Goal: Task Accomplishment & Management: Manage account settings

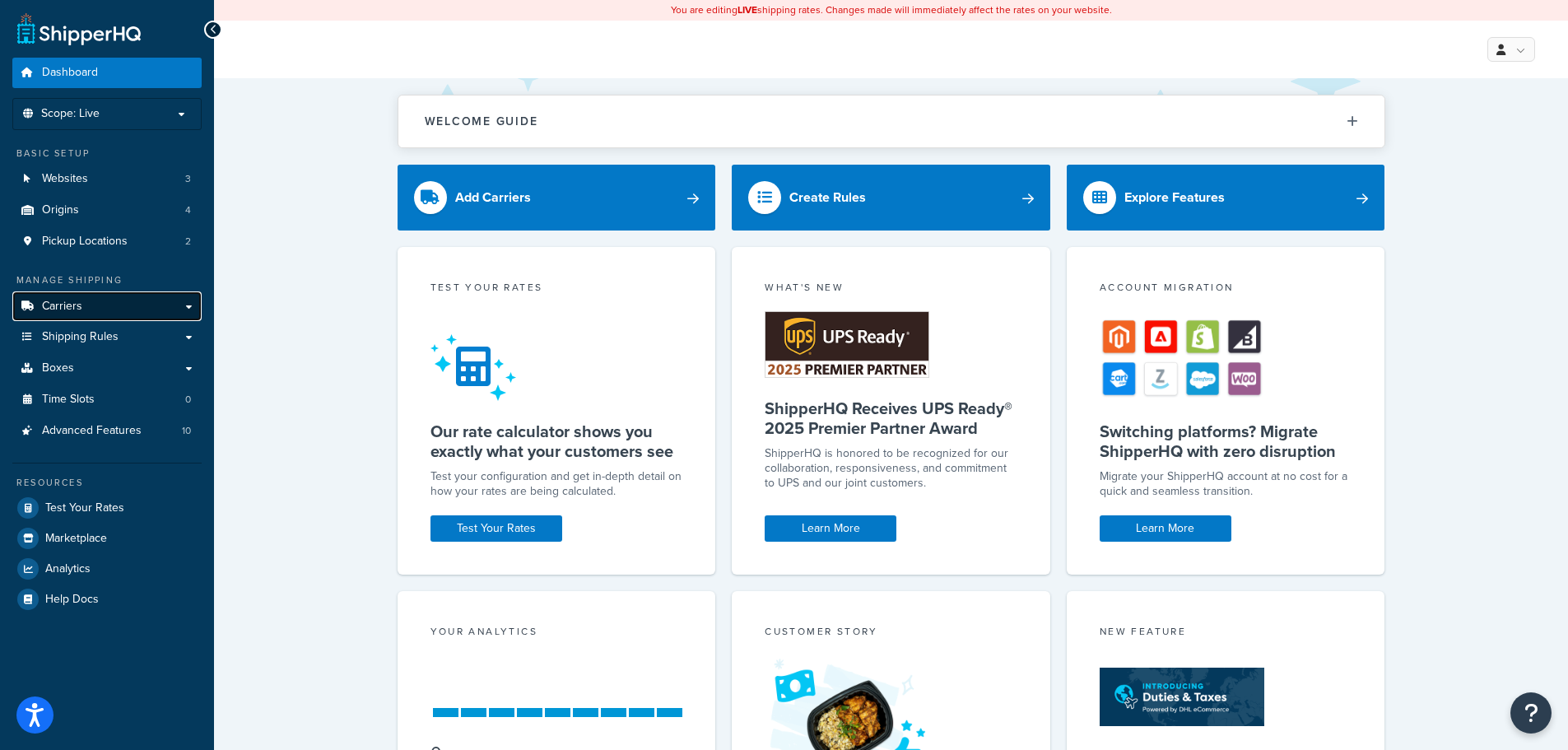
click at [107, 321] on link "Carriers" at bounding box center [107, 306] width 189 height 31
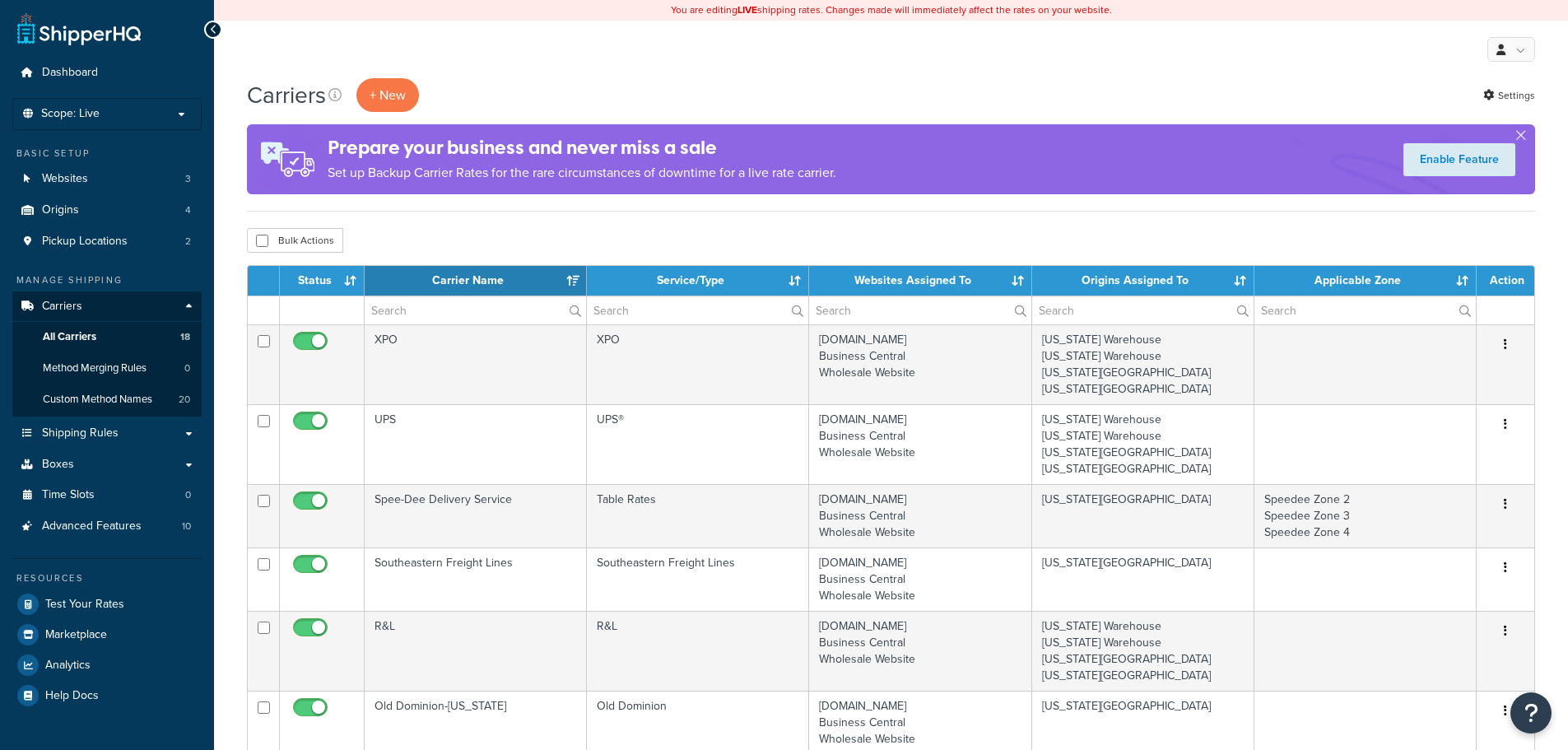
select select "15"
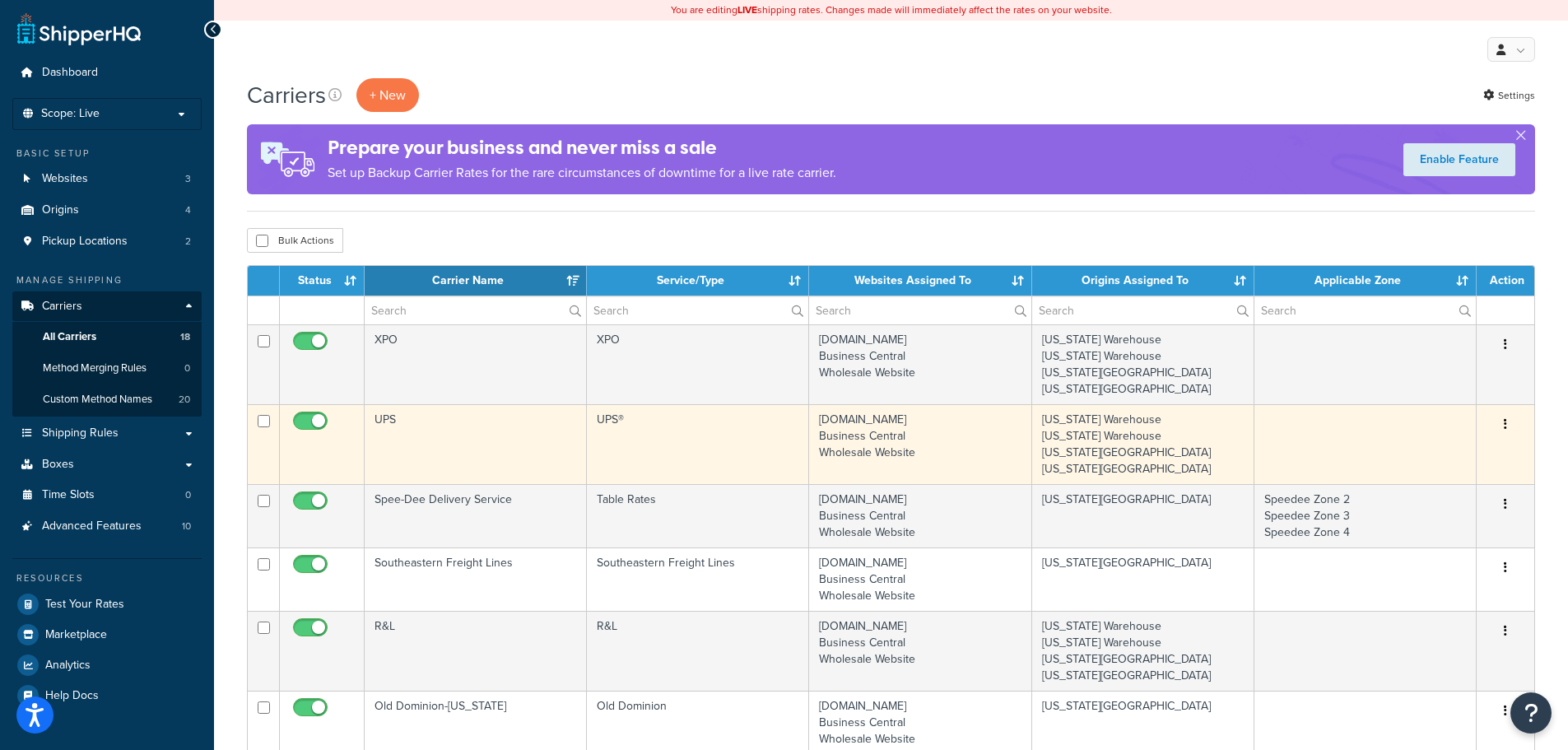
click at [535, 466] on td "UPS" at bounding box center [475, 444] width 222 height 80
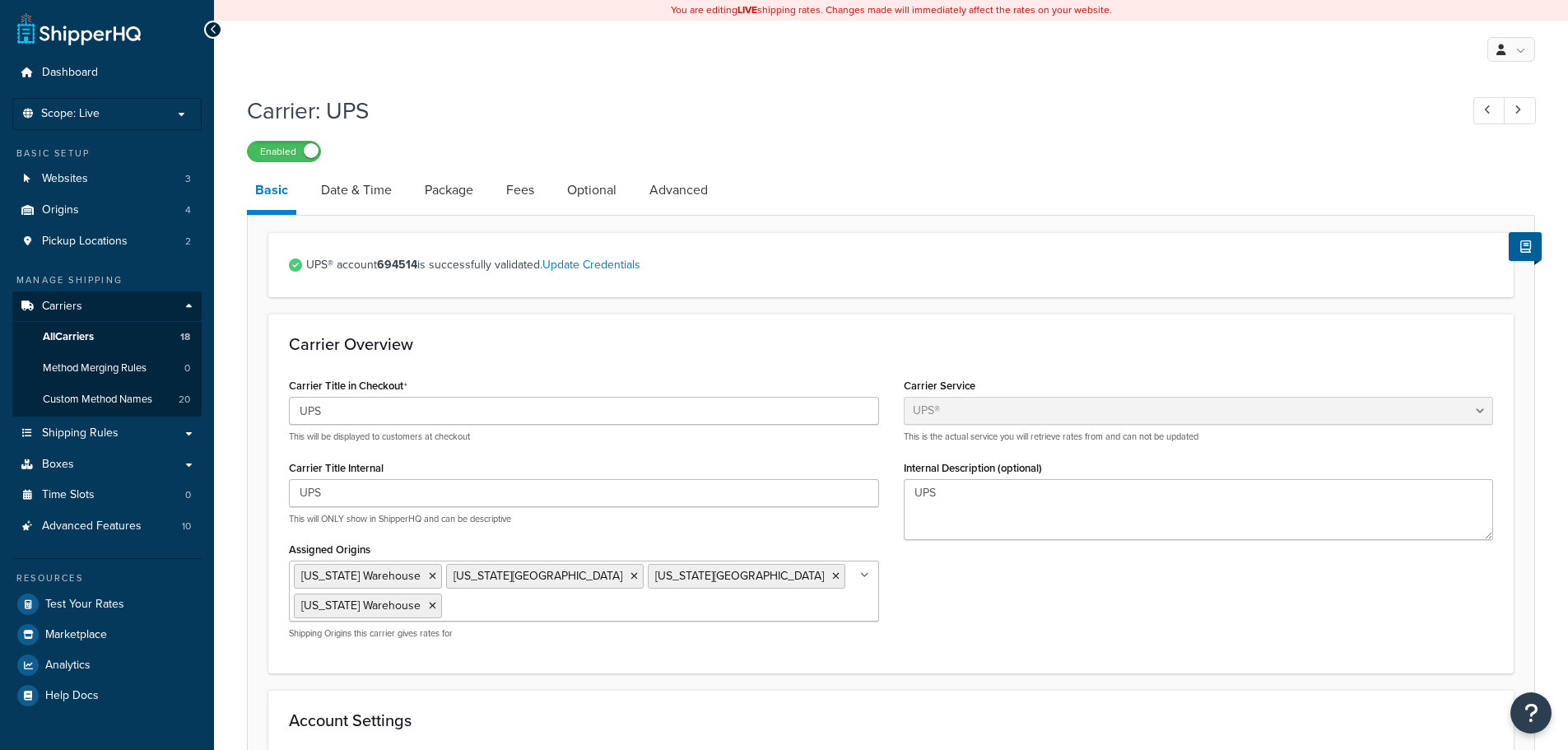
select select "ups"
click at [90, 338] on span "All Carriers" at bounding box center [68, 337] width 51 height 14
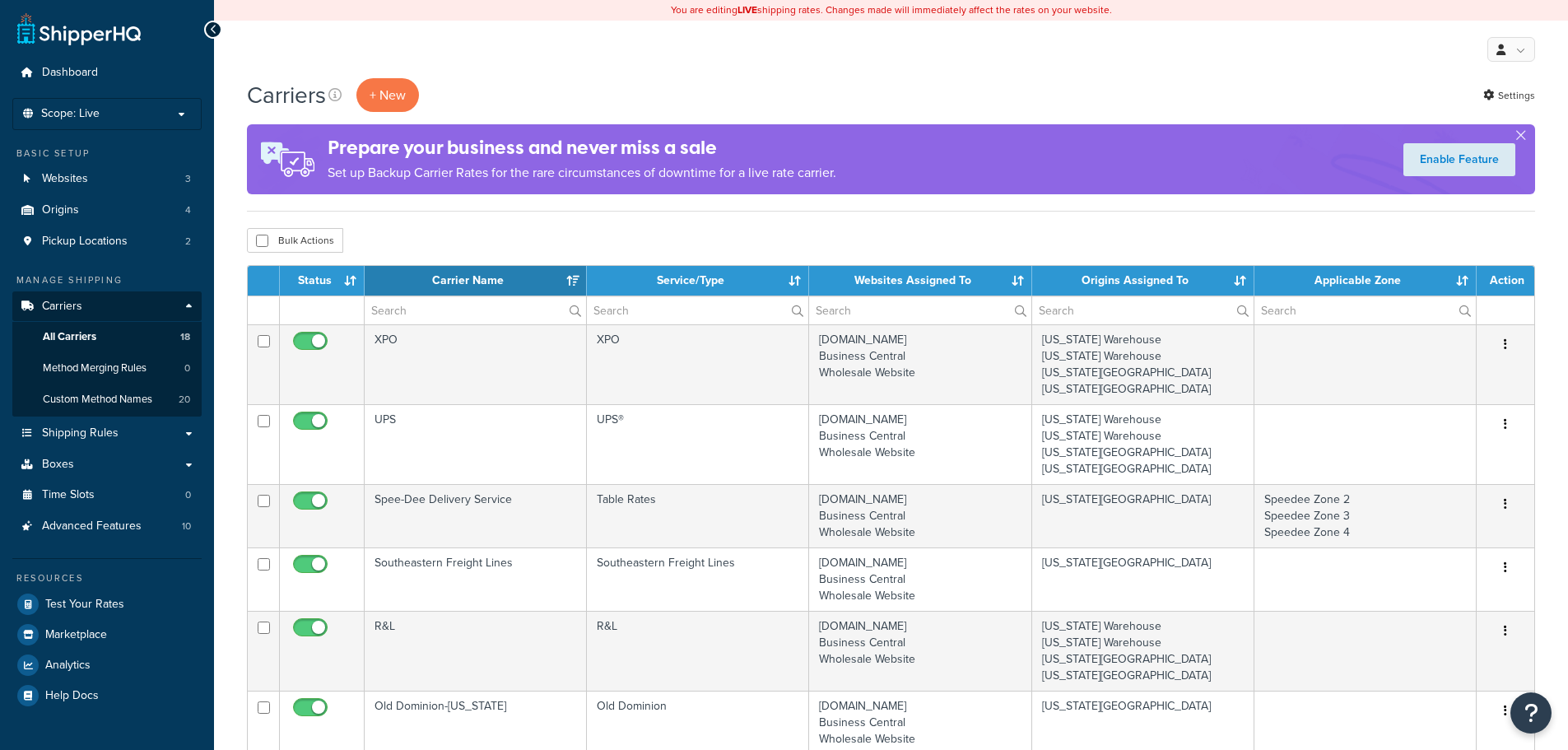
select select "15"
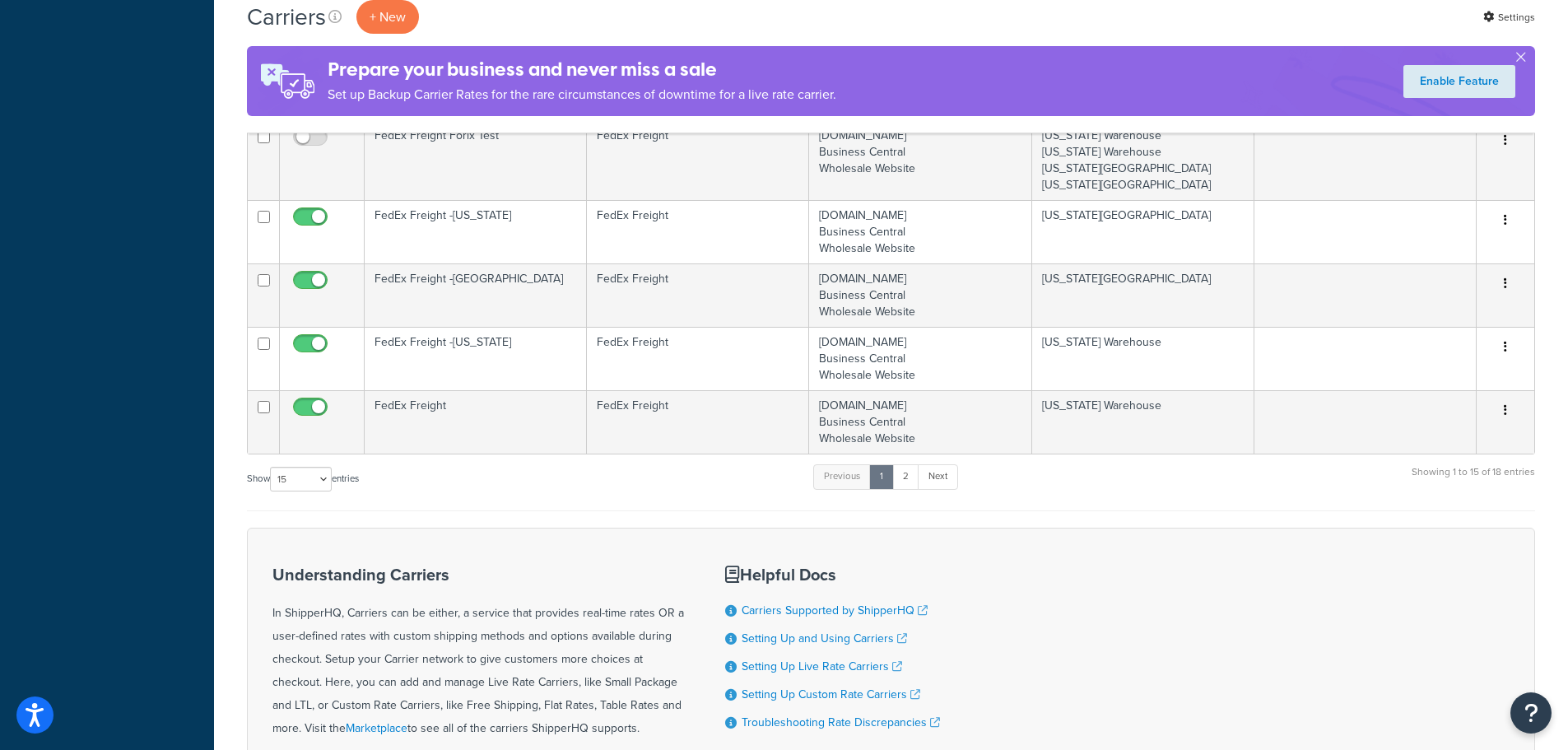
scroll to position [906, 0]
click at [916, 478] on link "2" at bounding box center [906, 475] width 27 height 25
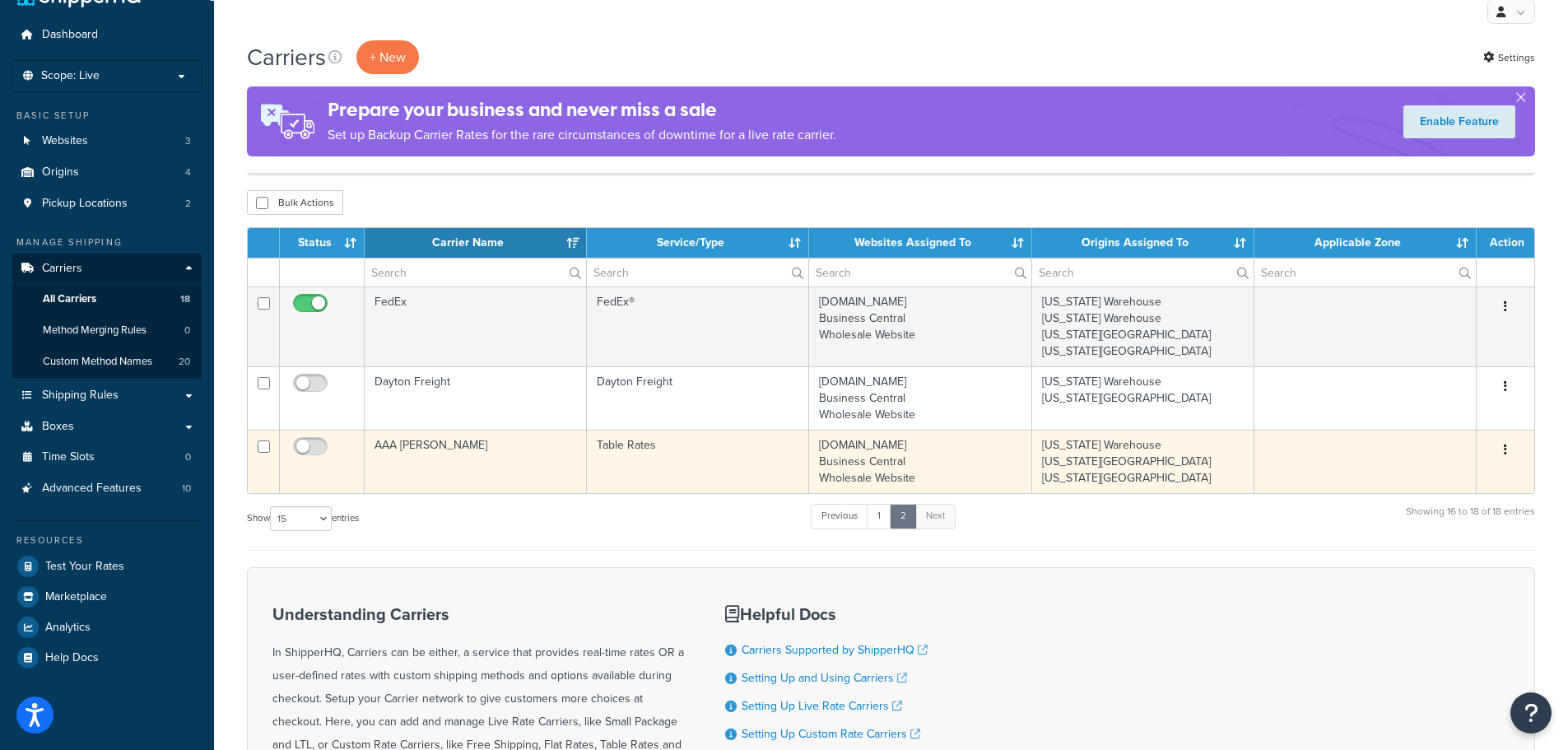
scroll to position [0, 0]
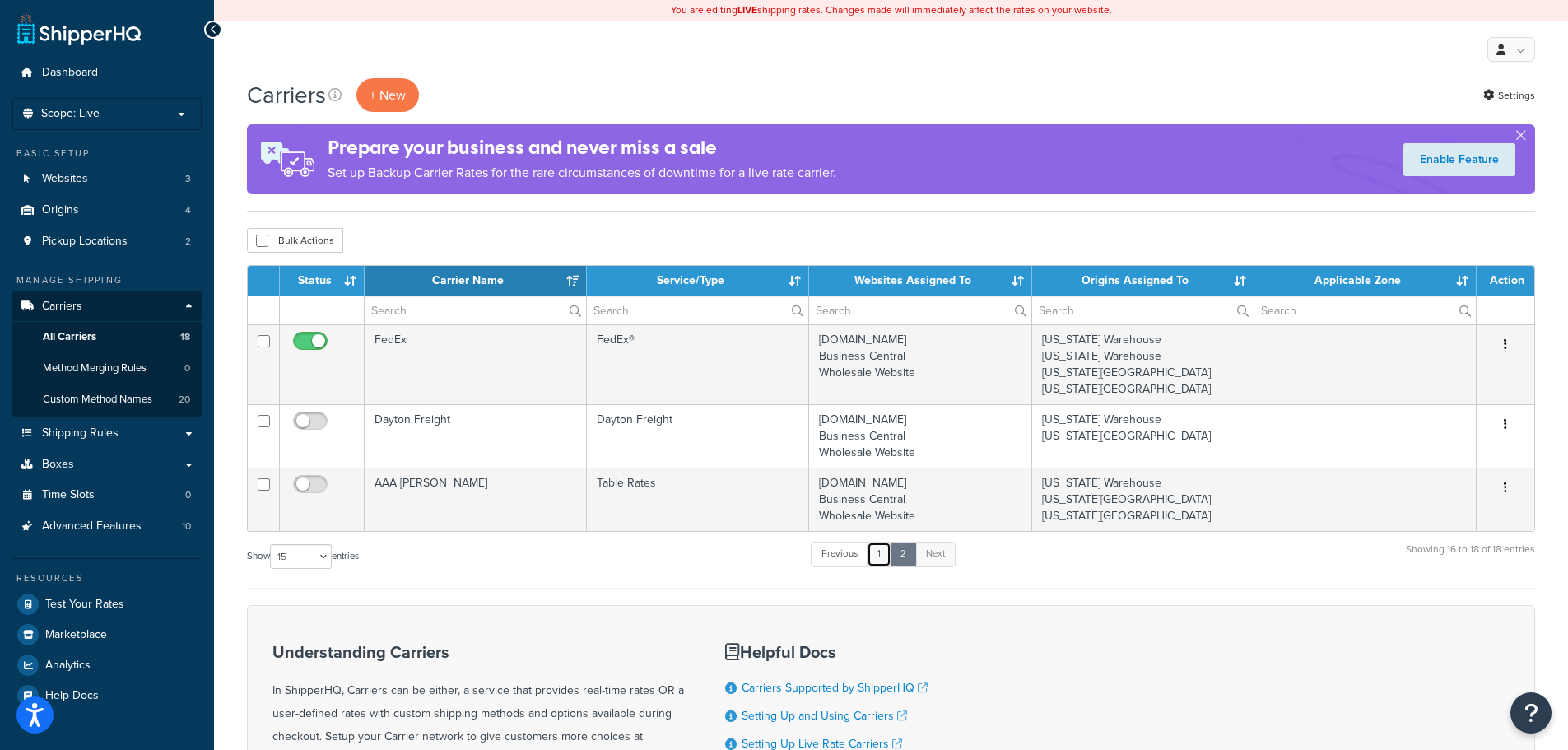
click at [884, 561] on link "1" at bounding box center [878, 553] width 25 height 25
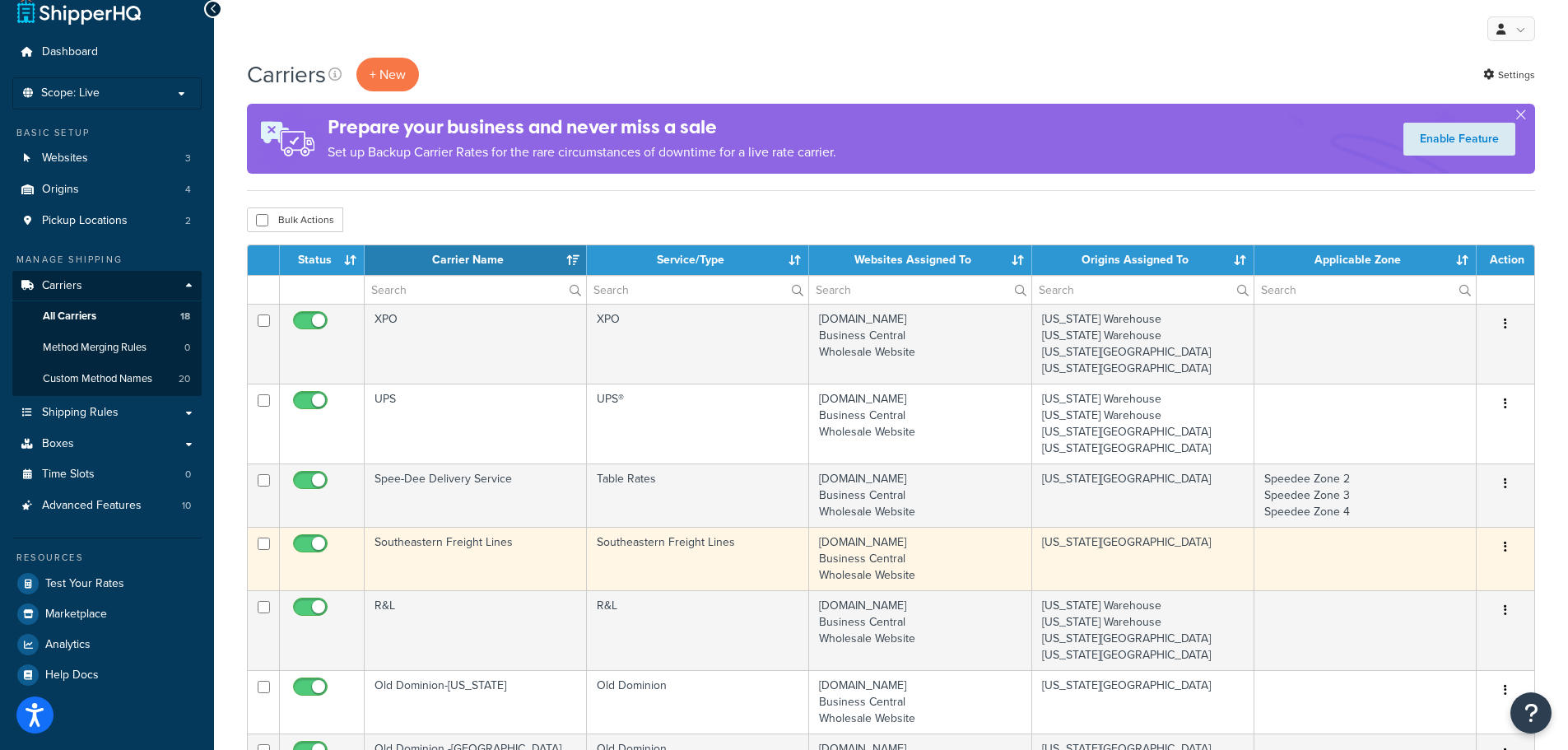
scroll to position [20, 0]
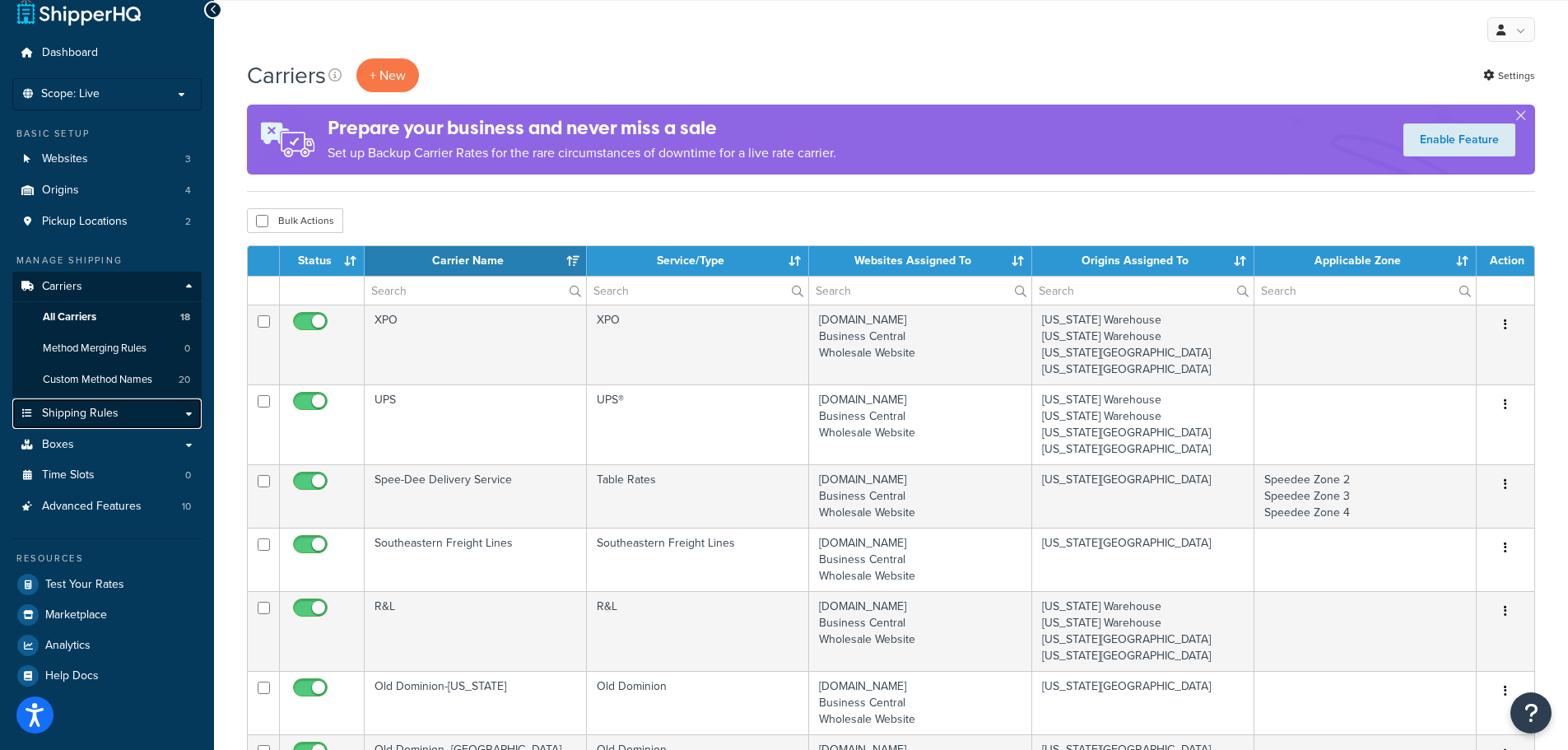
click at [65, 421] on span "Shipping Rules" at bounding box center [80, 414] width 77 height 14
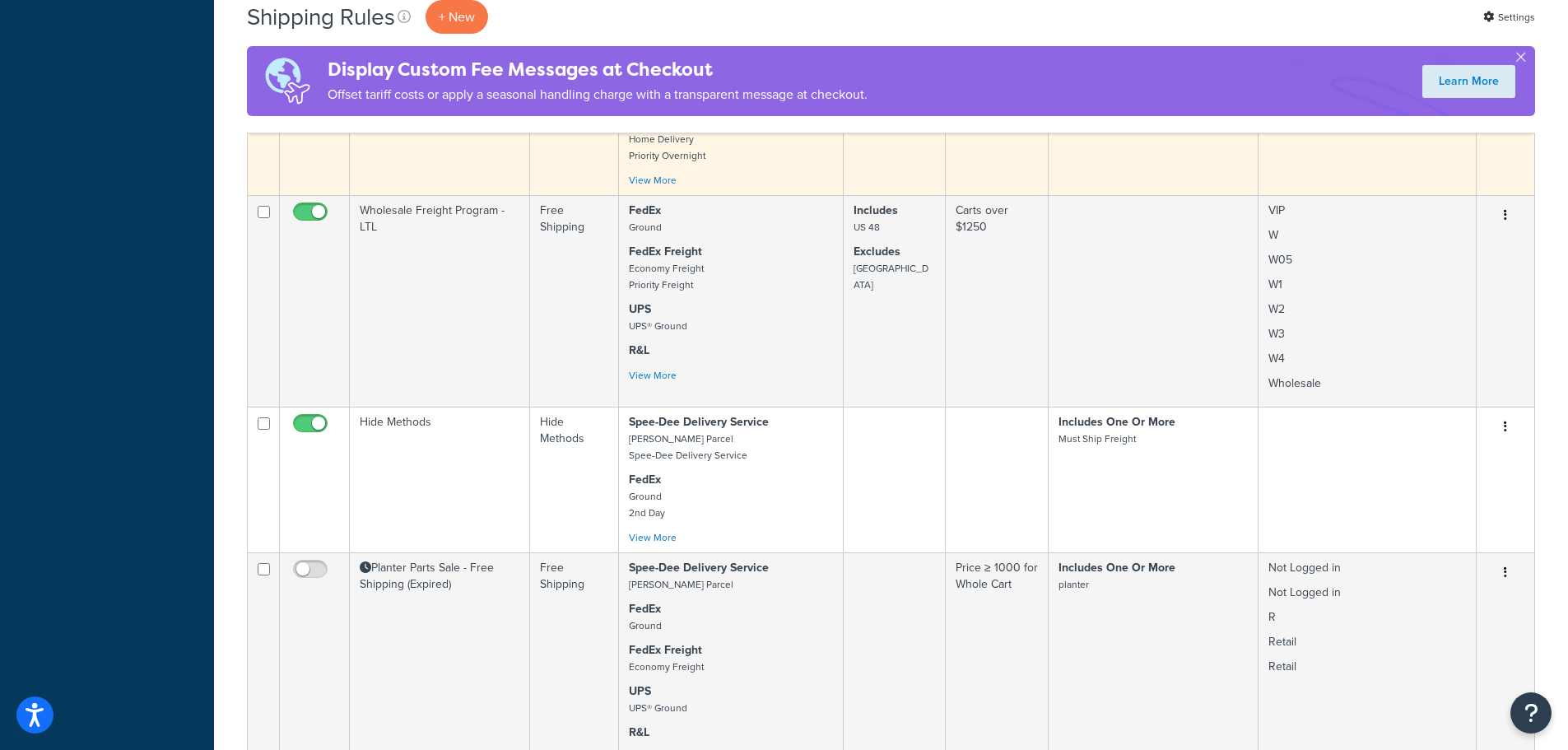
scroll to position [823, 0]
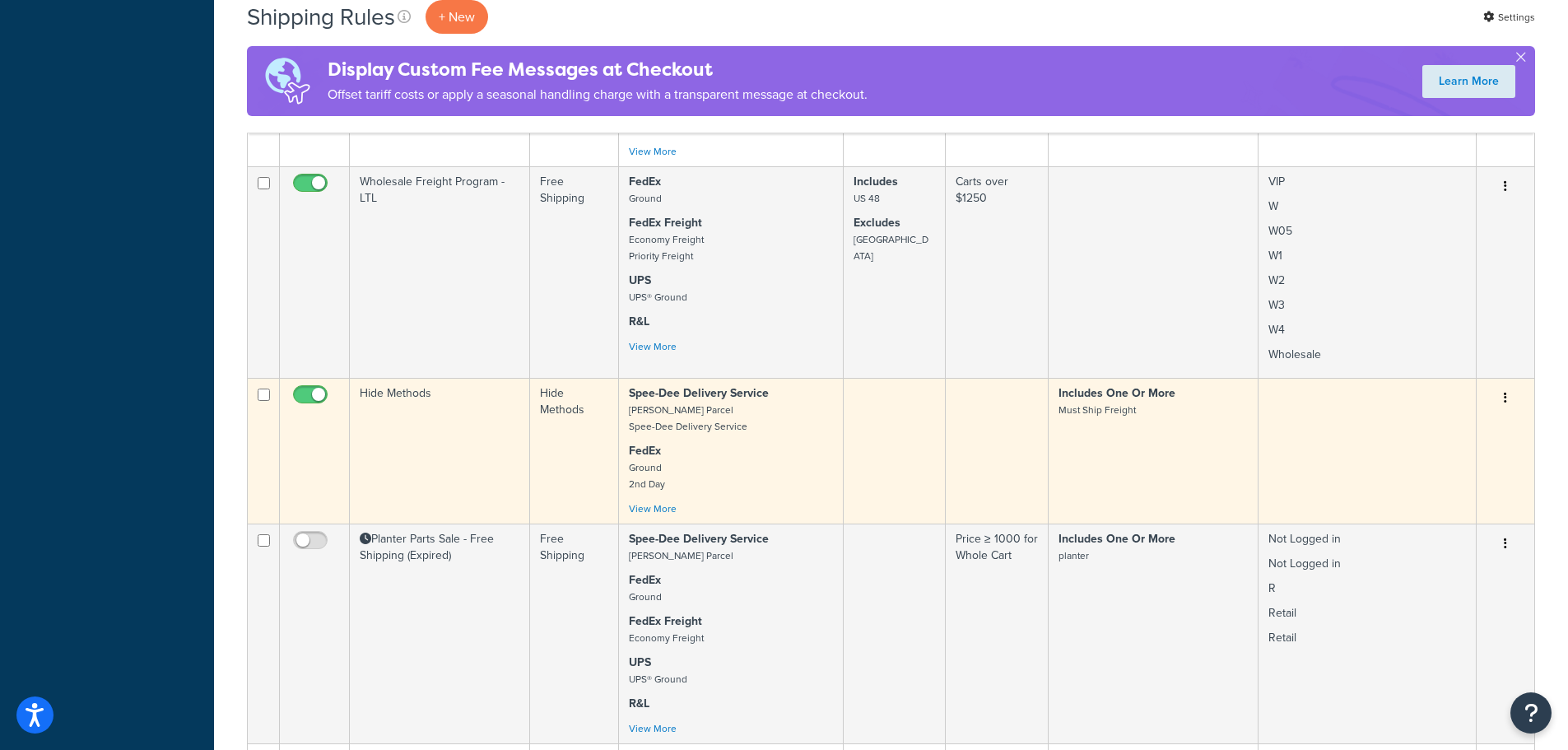
click at [477, 459] on td "Hide Methods" at bounding box center [440, 450] width 180 height 146
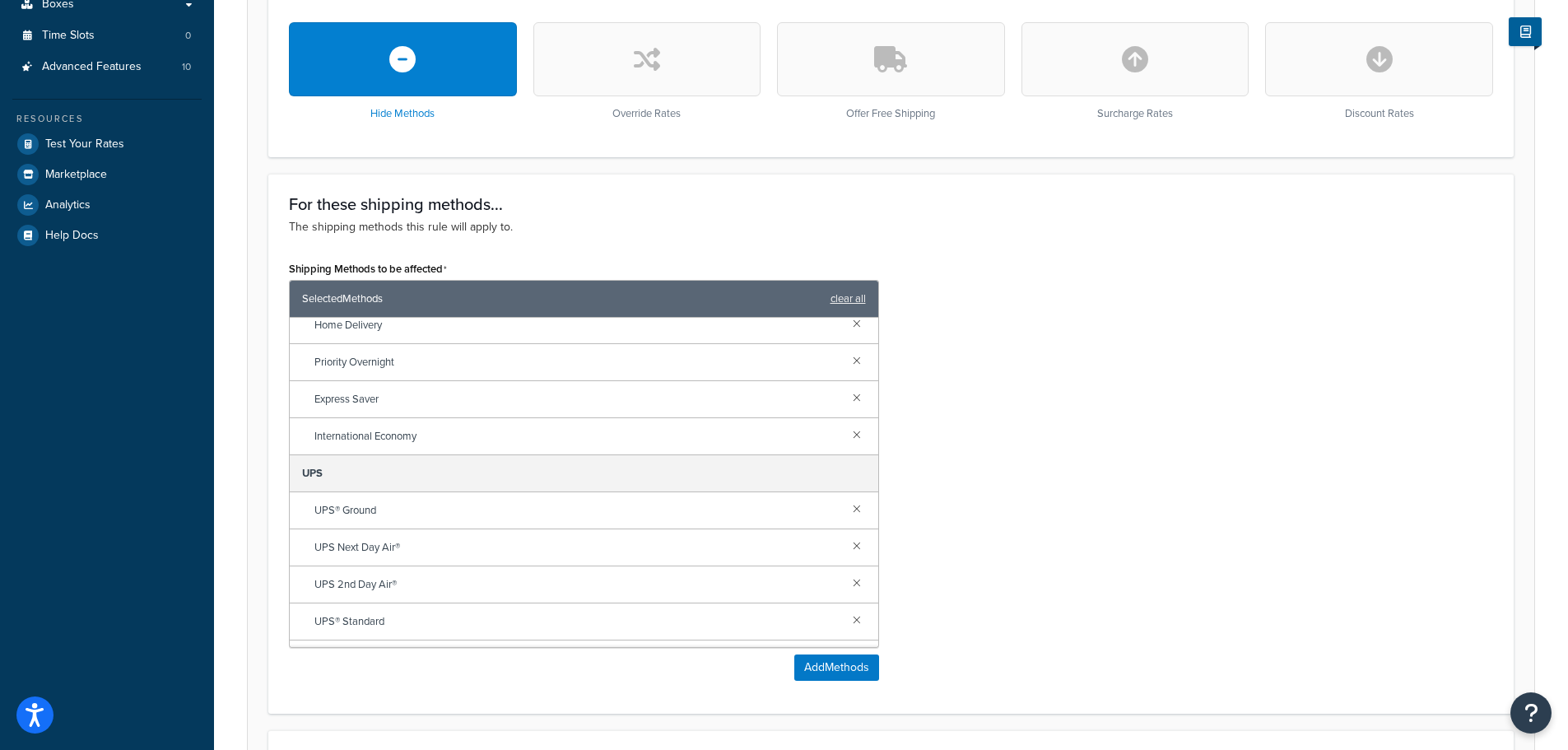
scroll to position [247, 0]
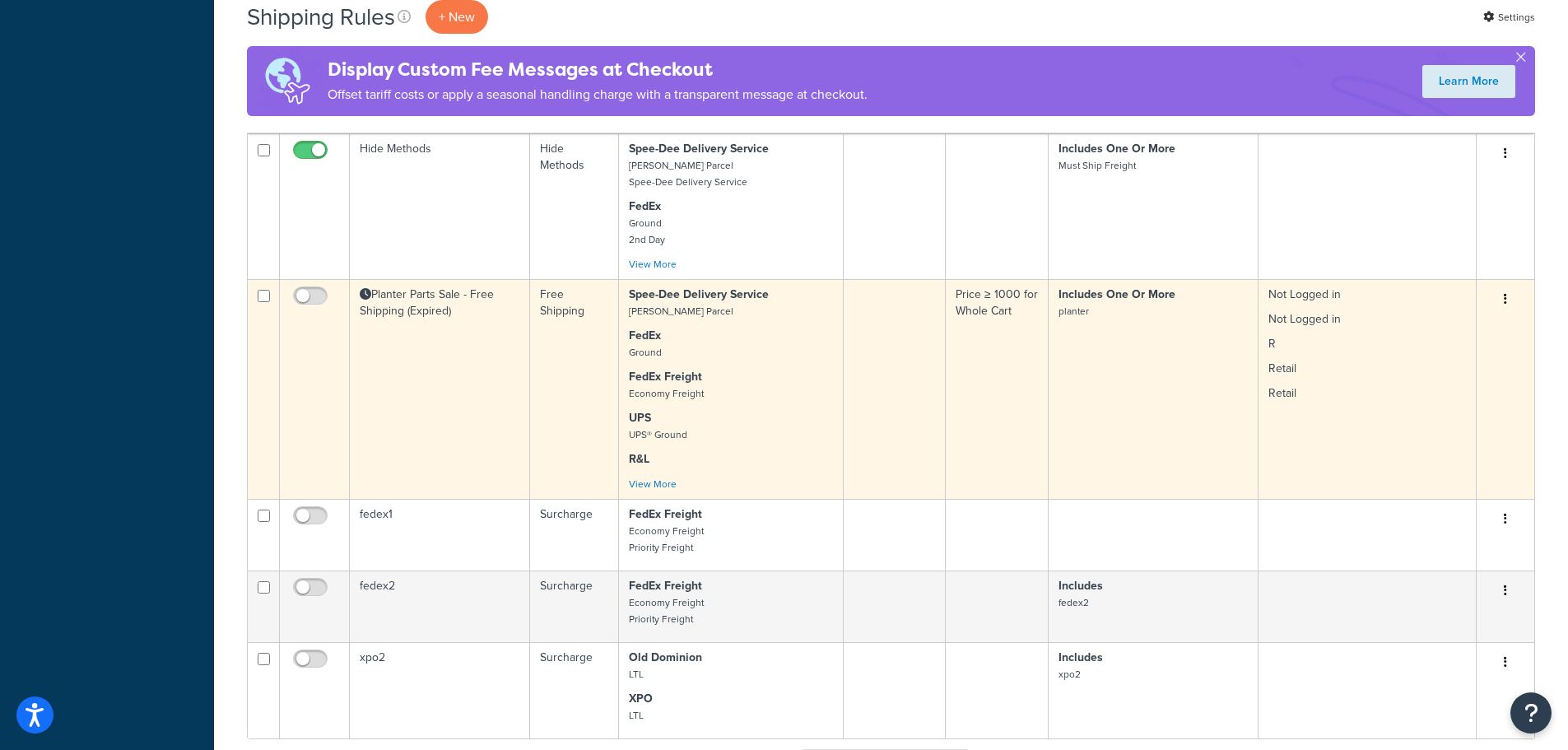
scroll to position [1400, 0]
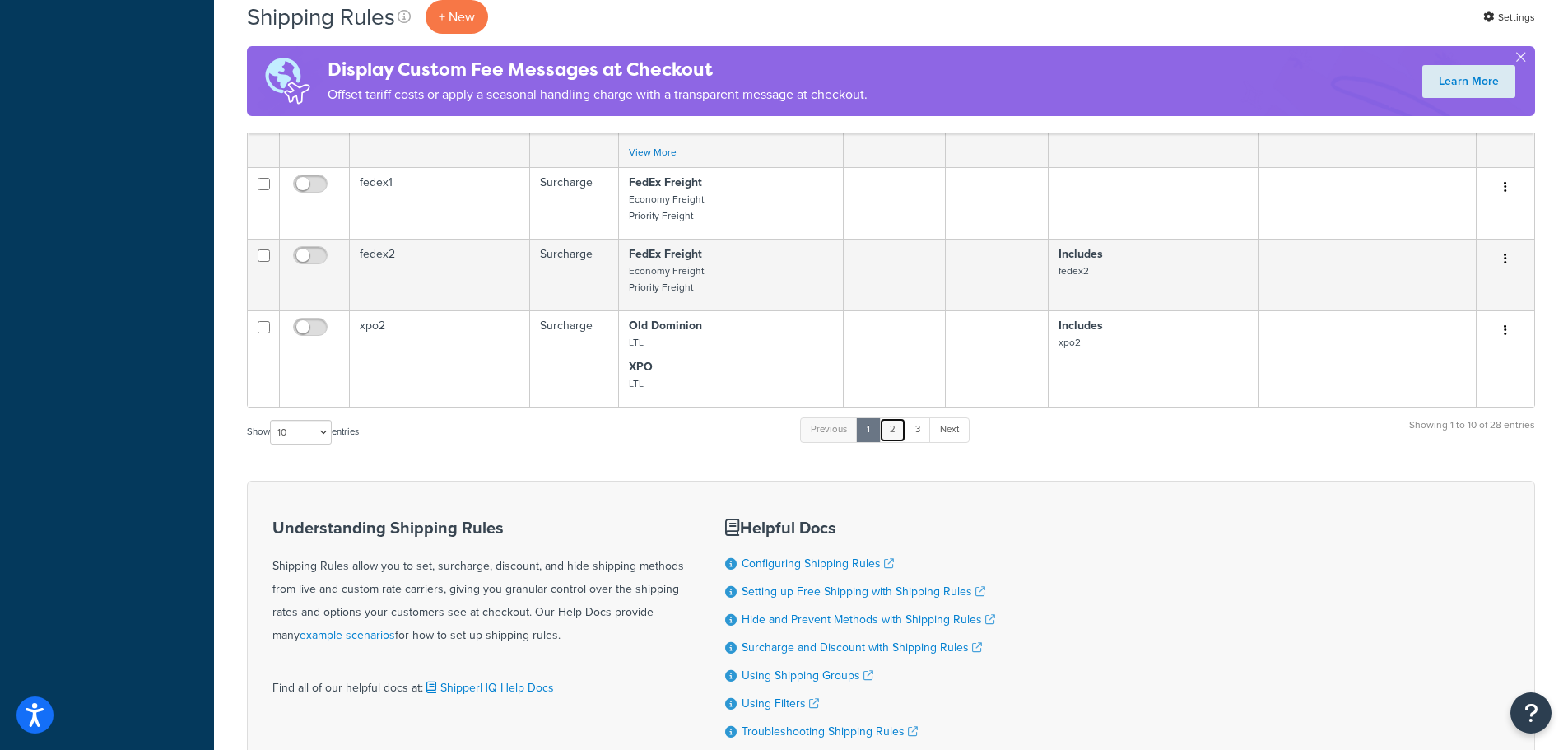
click at [894, 442] on link "2" at bounding box center [893, 429] width 27 height 25
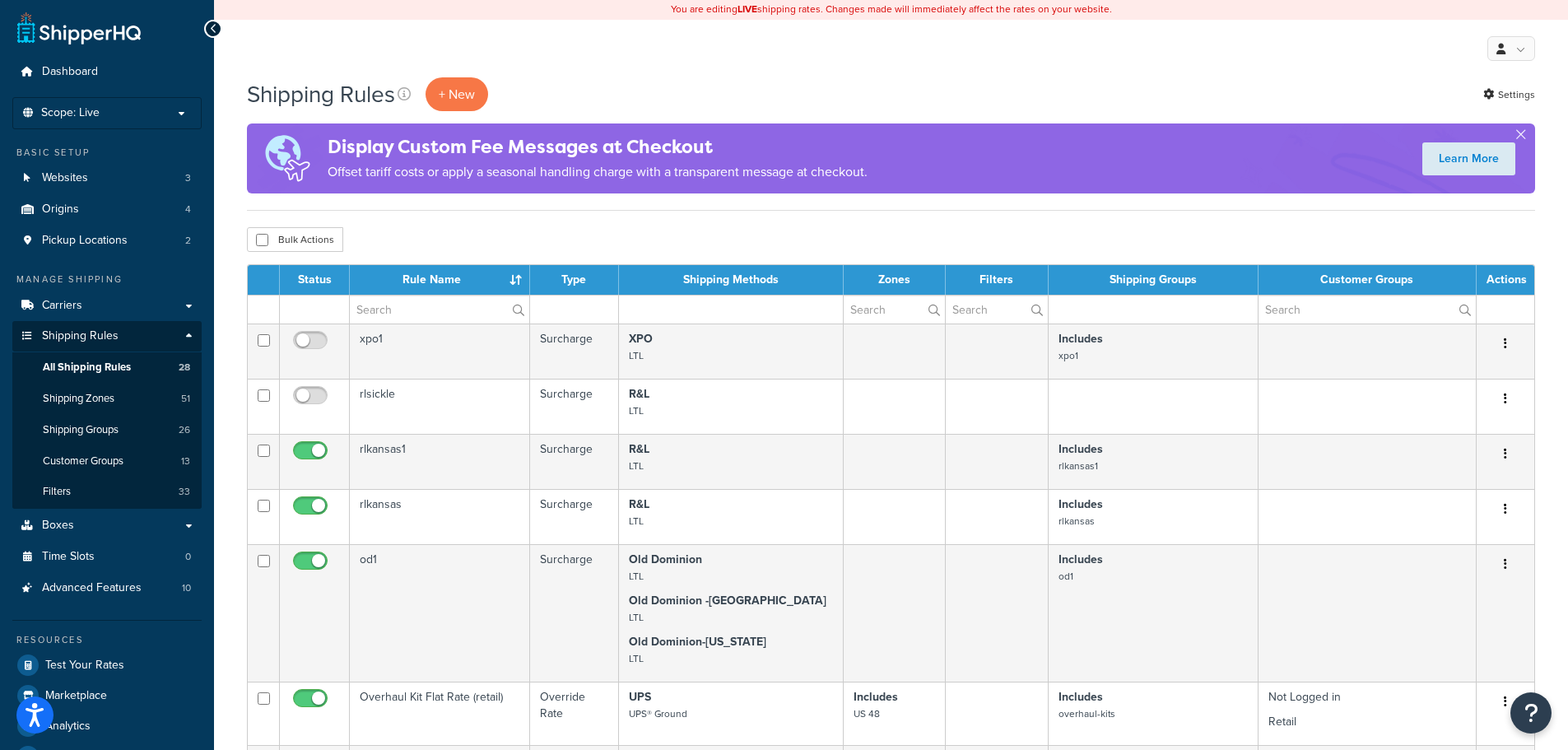
scroll to position [0, 0]
click at [98, 522] on link "Boxes" at bounding box center [107, 527] width 189 height 31
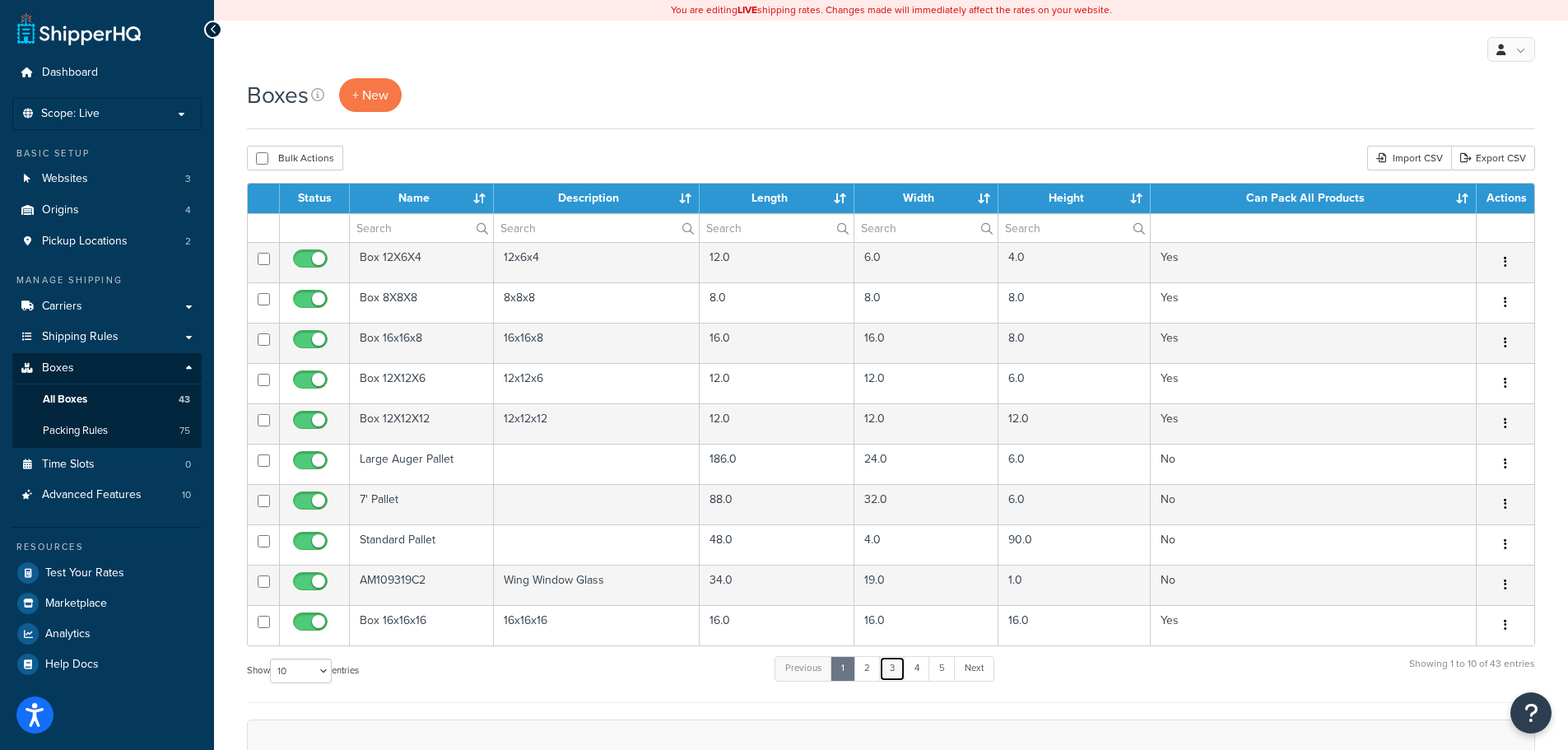
click at [901, 681] on link "3" at bounding box center [892, 668] width 26 height 25
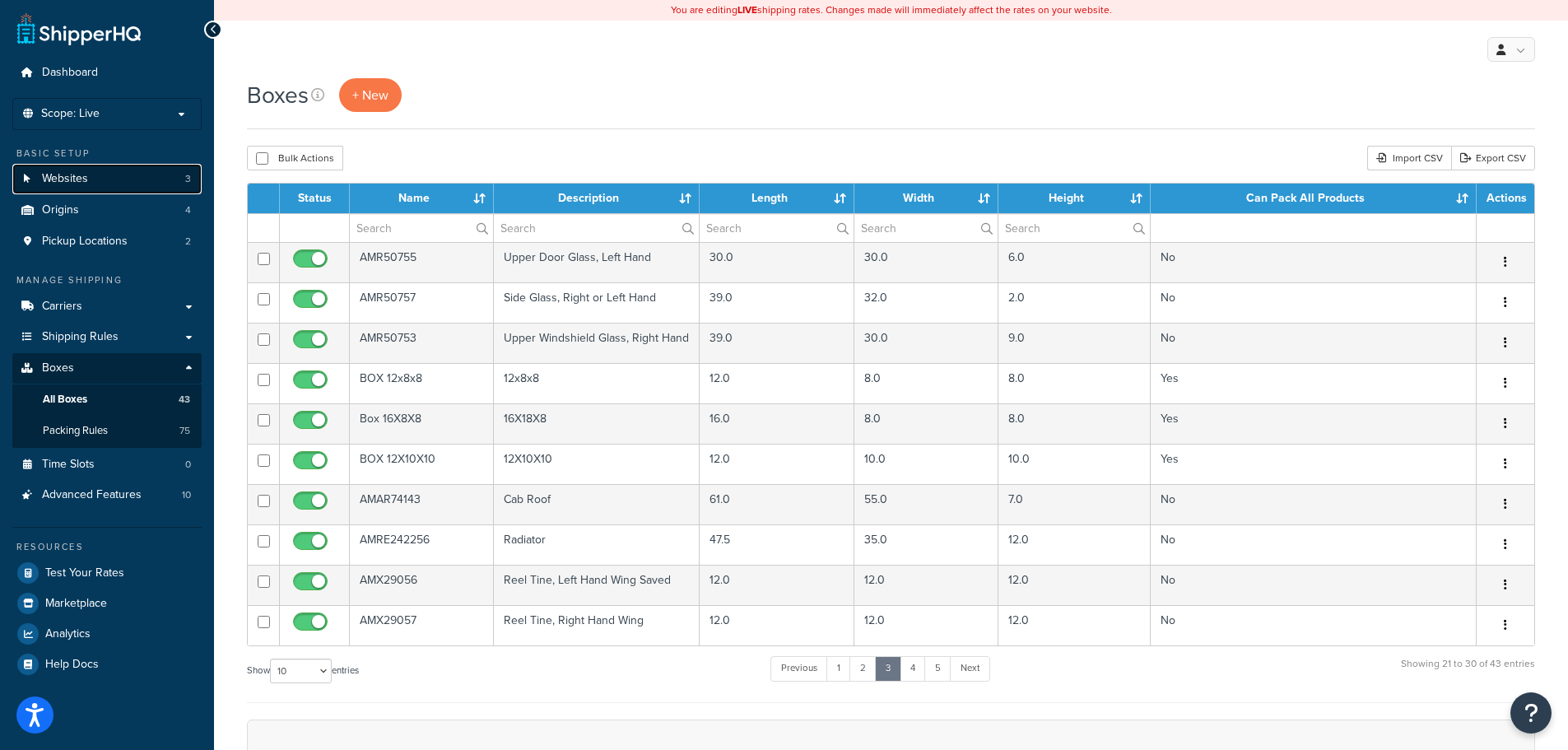
click at [88, 191] on link "Websites 3" at bounding box center [107, 179] width 189 height 31
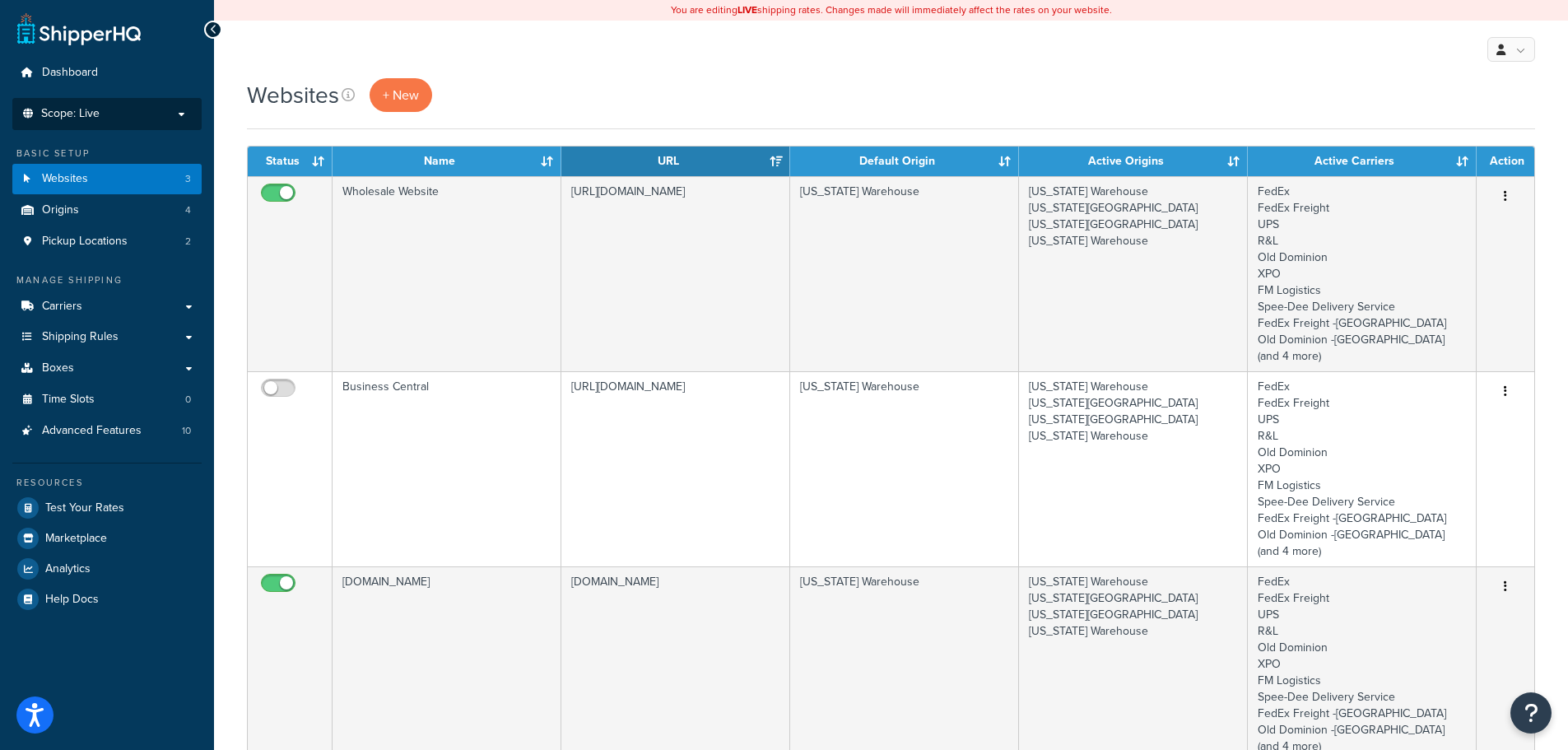
click at [138, 112] on p "Scope: Live" at bounding box center [106, 114] width 175 height 14
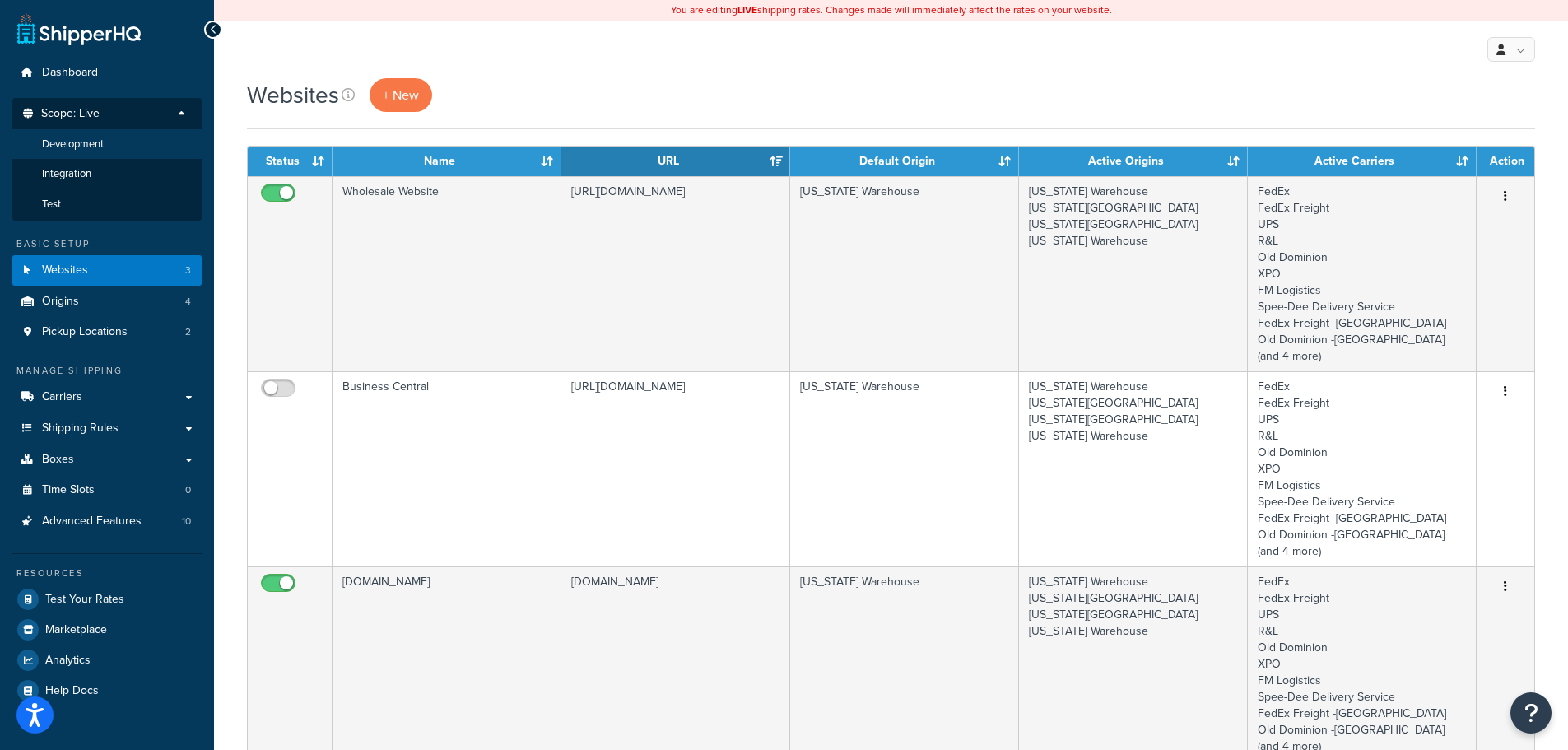
click at [104, 138] on span "Development" at bounding box center [72, 145] width 62 height 14
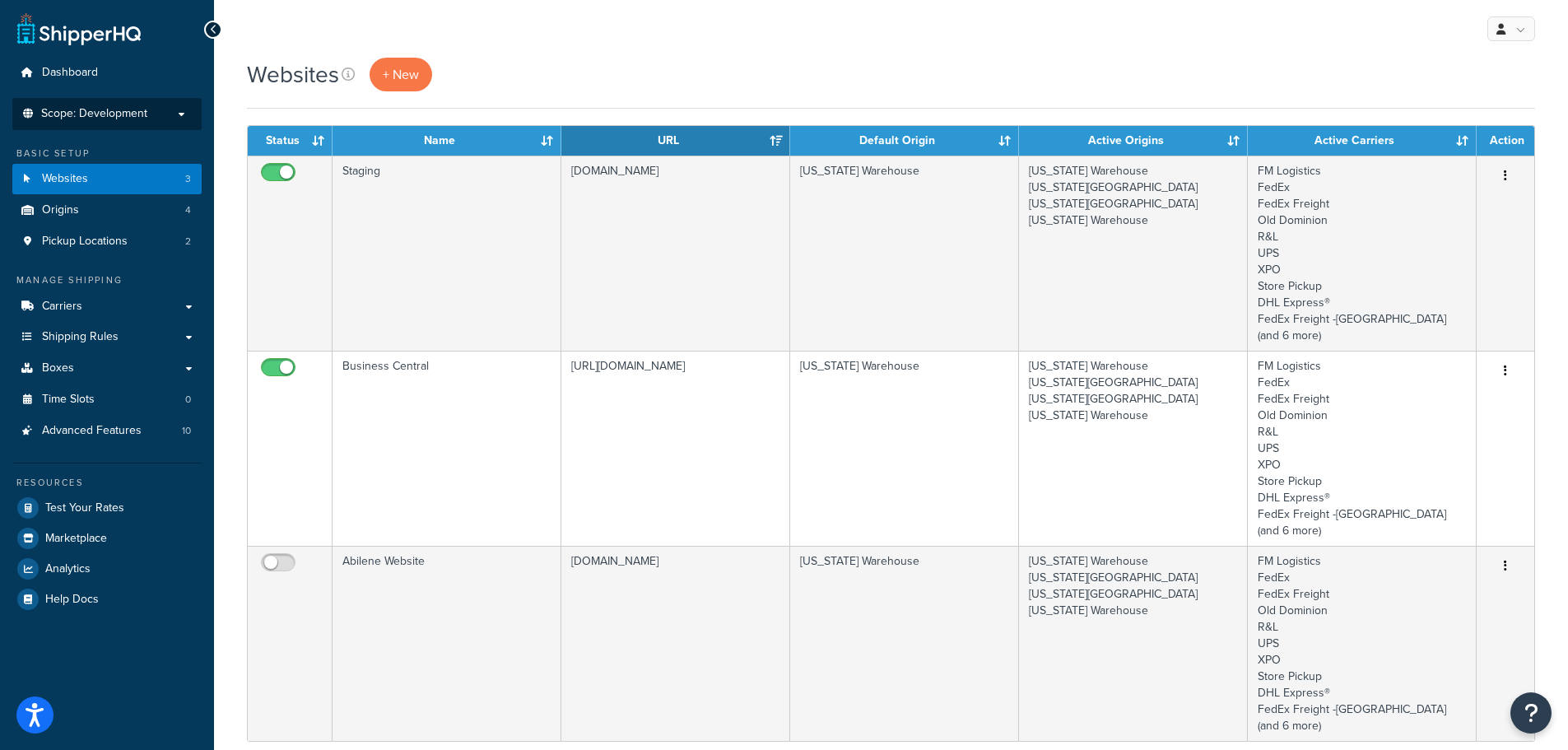
click at [110, 121] on span "Scope: Development" at bounding box center [94, 114] width 106 height 14
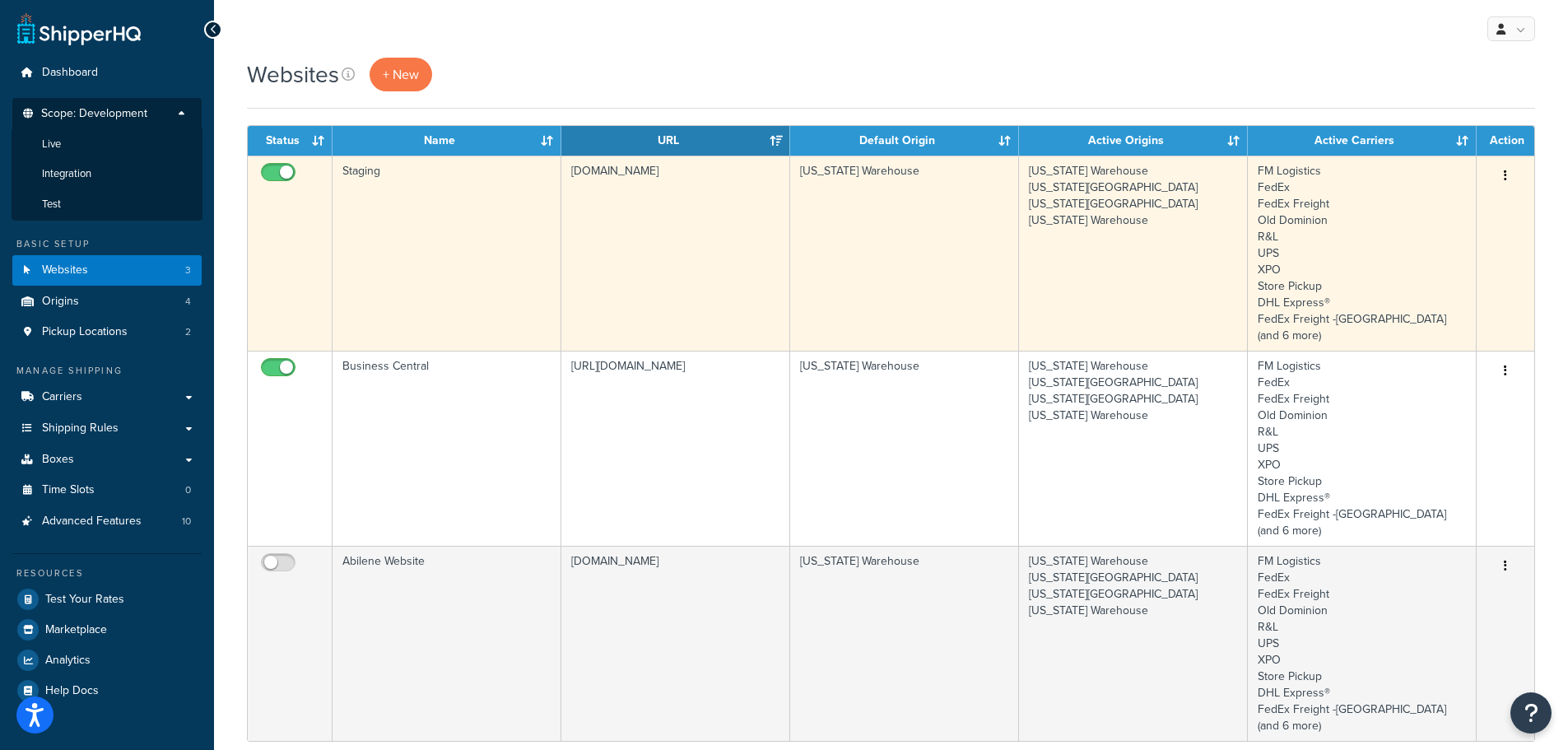
click at [584, 319] on td "mcstaging.abilenemachine.com" at bounding box center [676, 253] width 229 height 195
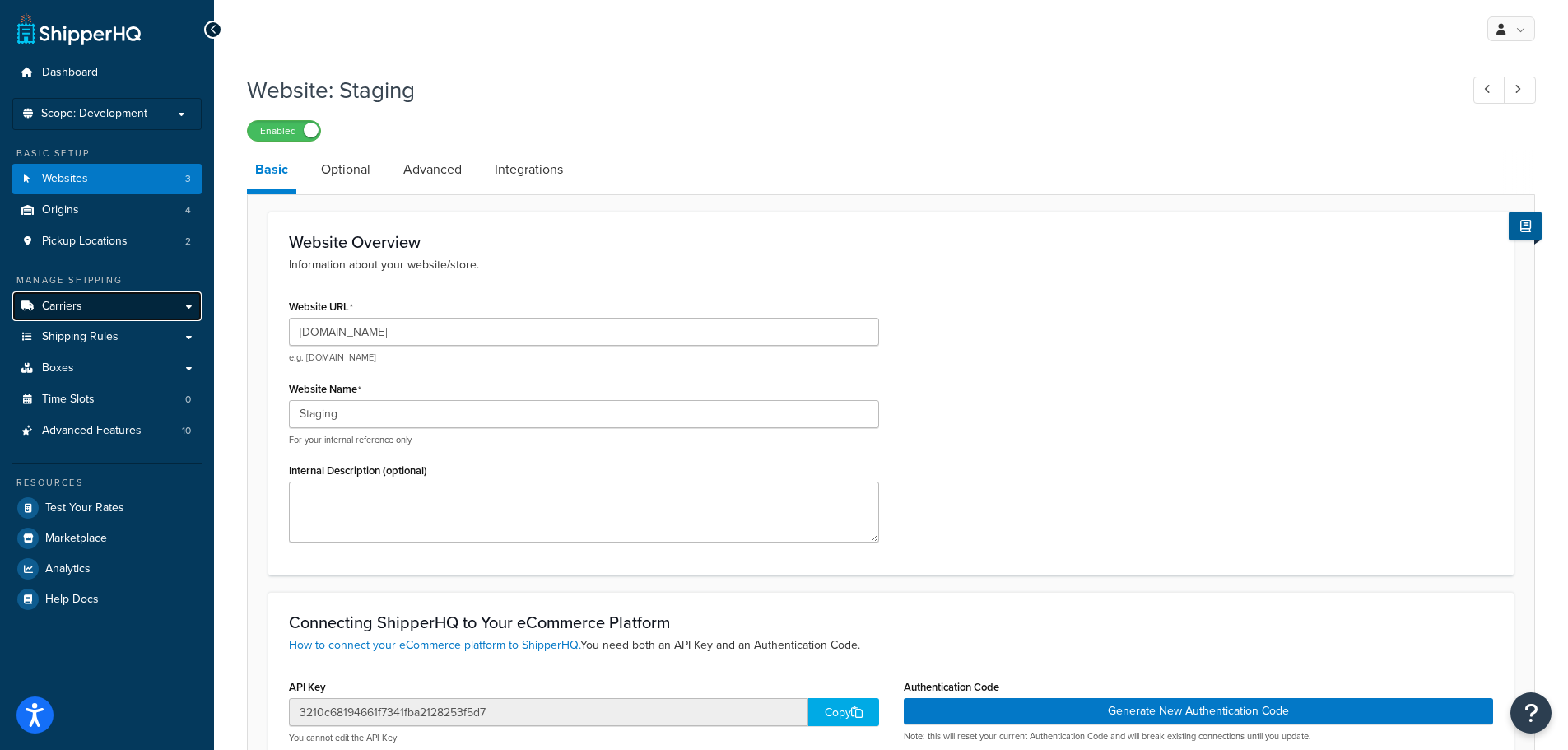
click at [132, 313] on link "Carriers" at bounding box center [107, 306] width 189 height 31
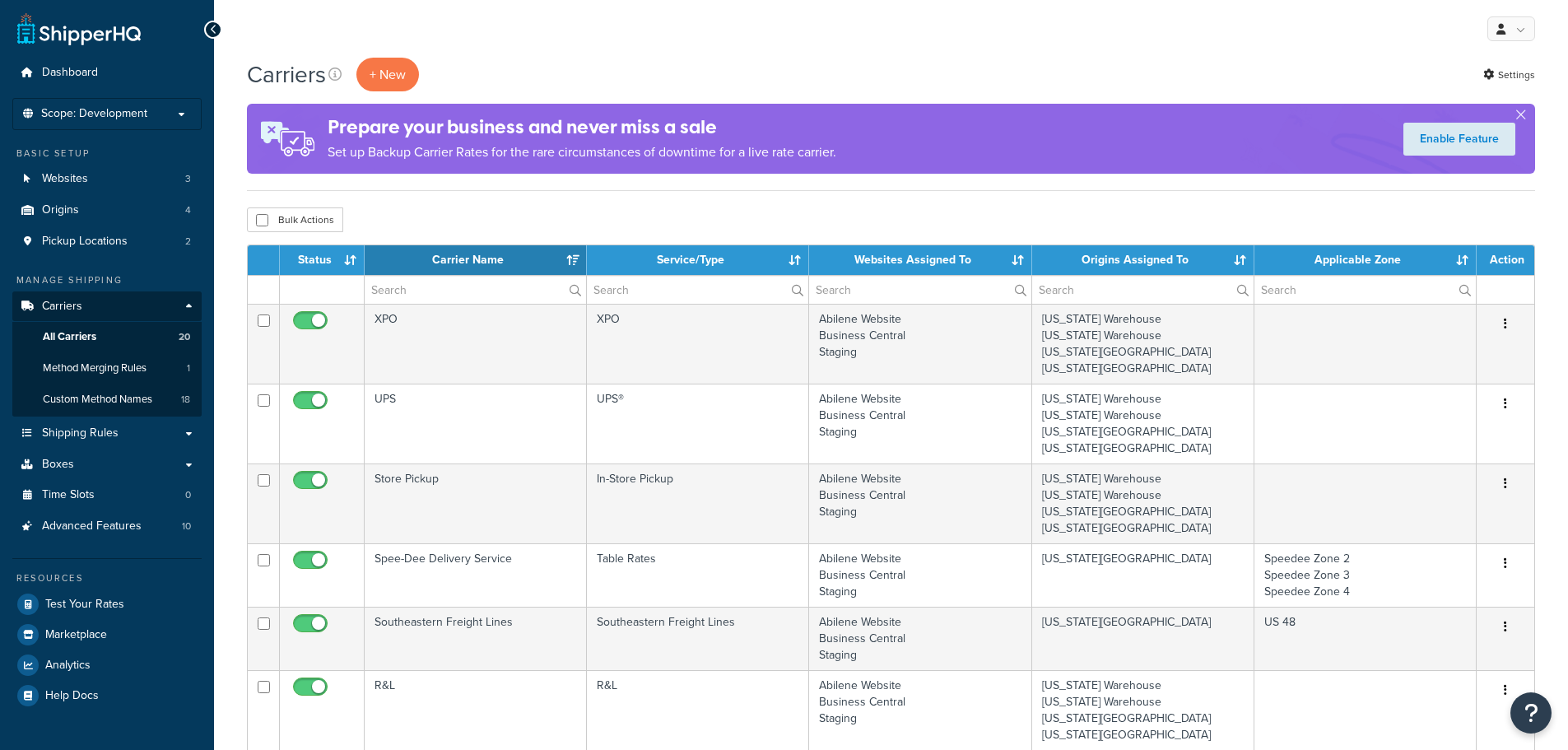
select select "15"
click at [138, 183] on link "Websites 3" at bounding box center [107, 179] width 189 height 31
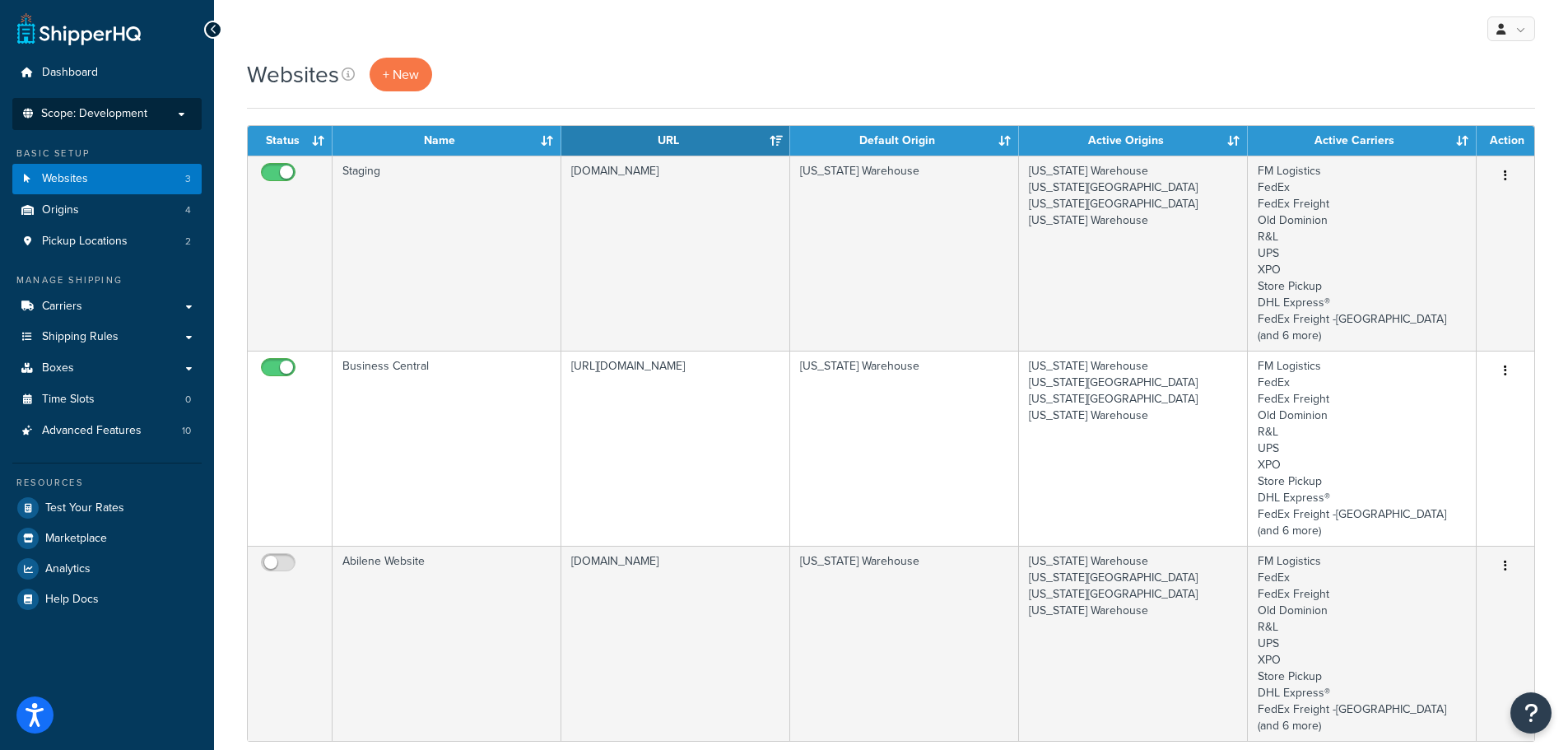
click at [122, 121] on li "Scope: Development Live Integration Test" at bounding box center [107, 114] width 189 height 32
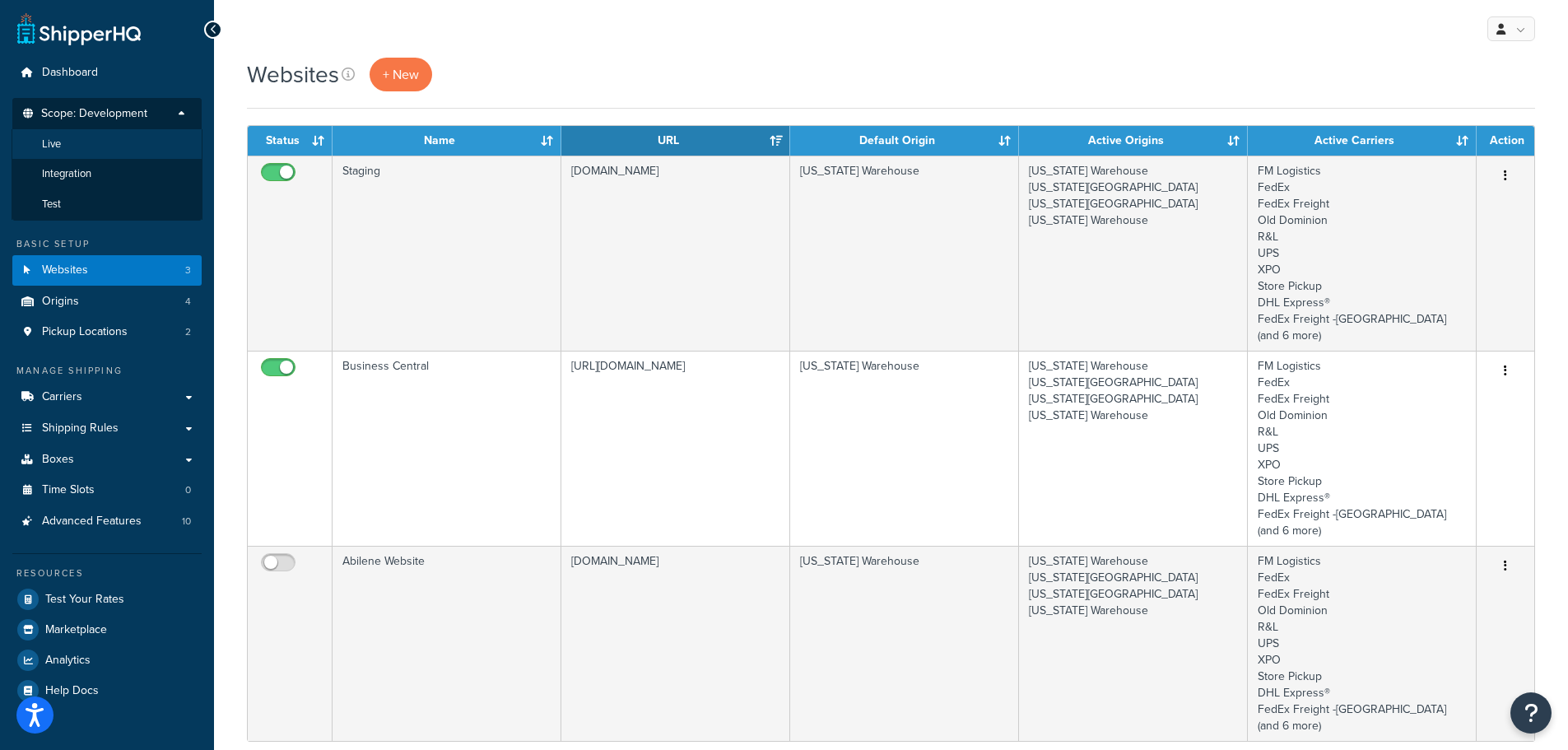
click at [103, 143] on li "Live" at bounding box center [107, 145] width 191 height 31
